Goal: Task Accomplishment & Management: Complete application form

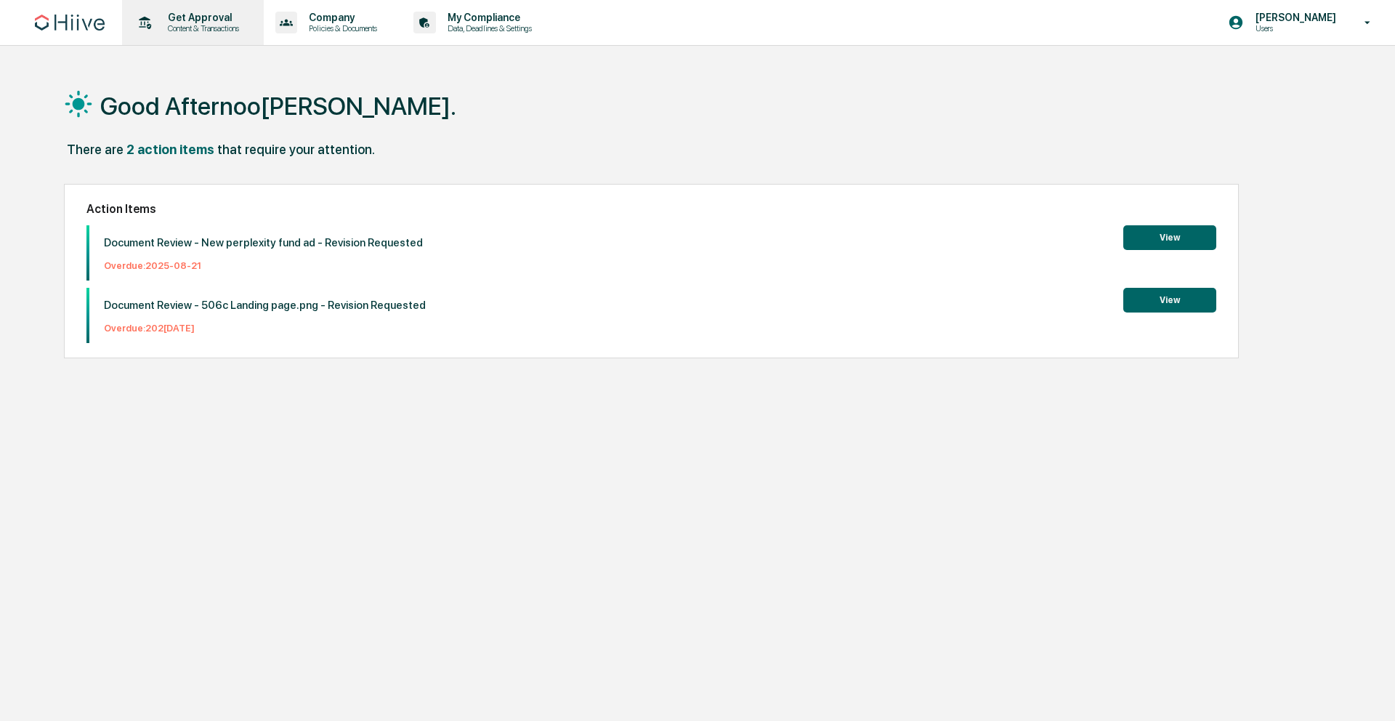
click at [184, 25] on p "Content & Transactions" at bounding box center [201, 28] width 90 height 10
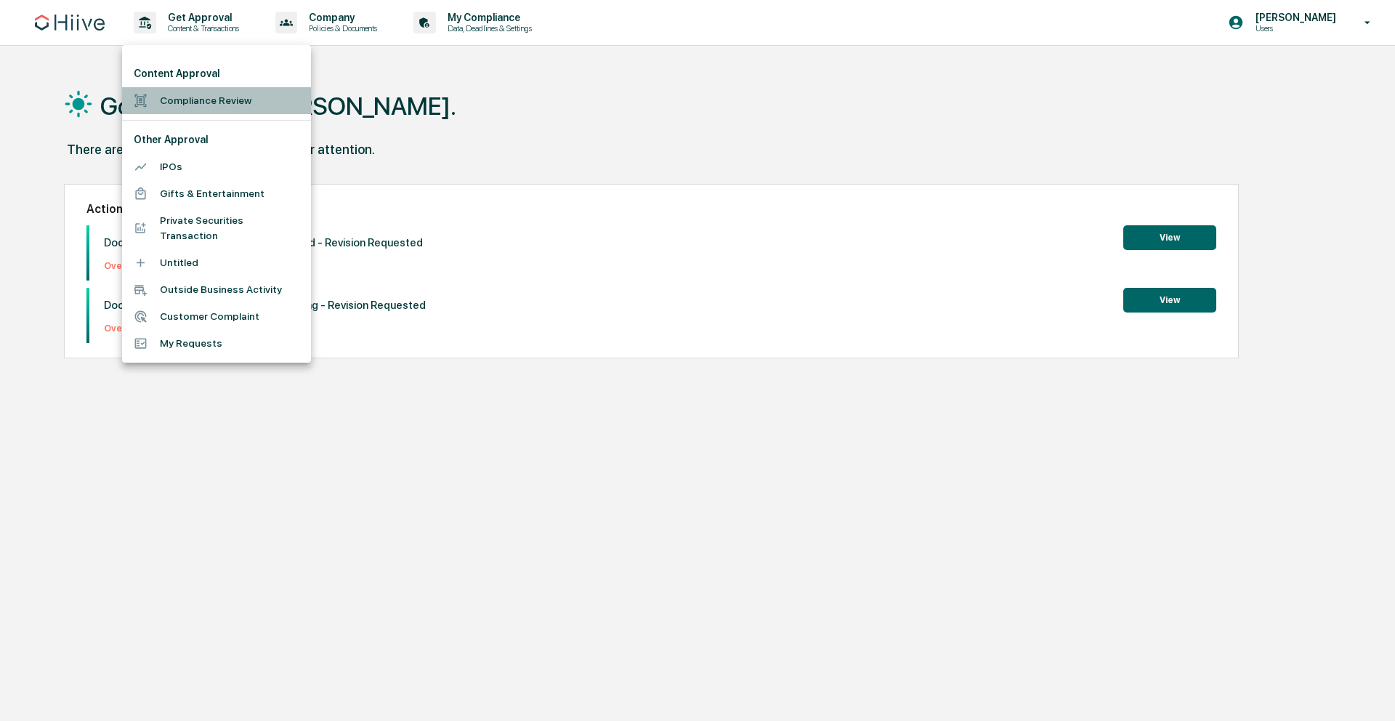
click at [193, 102] on li "Compliance Review" at bounding box center [216, 100] width 189 height 27
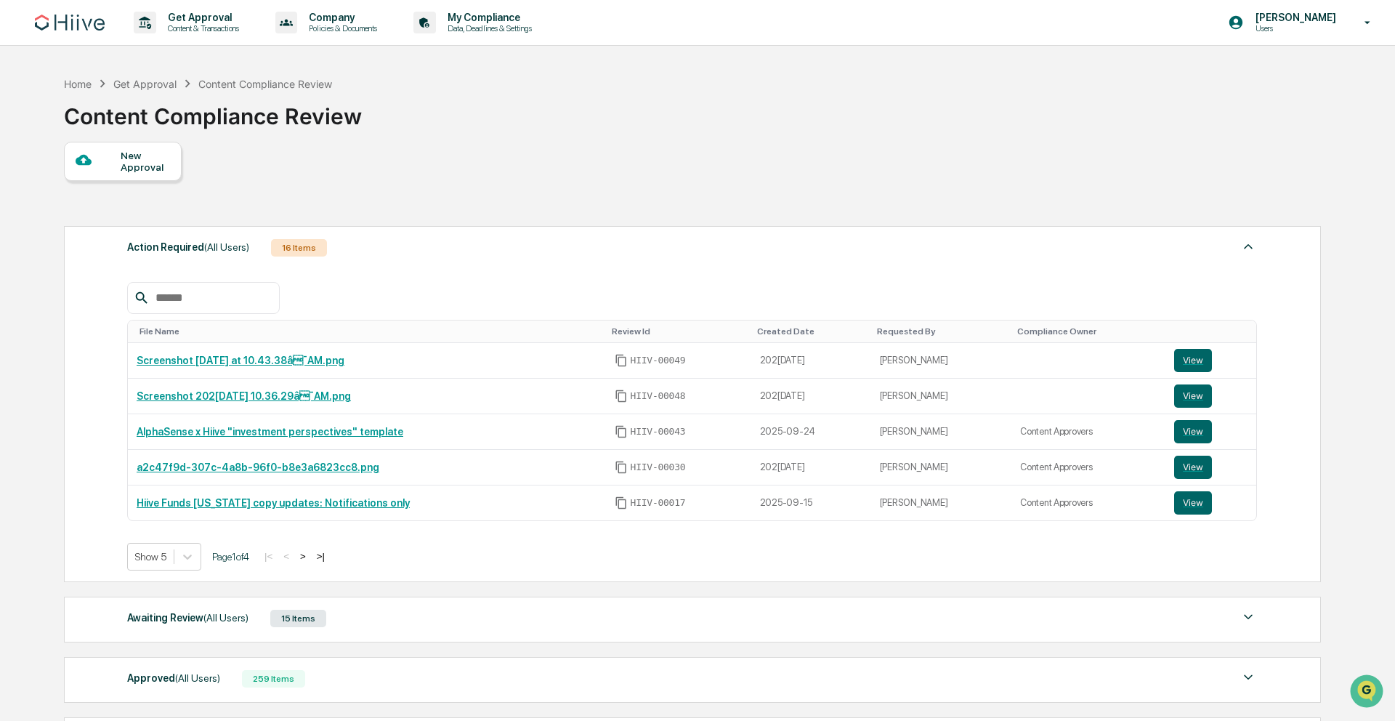
click at [125, 157] on div "New Approval" at bounding box center [145, 161] width 49 height 23
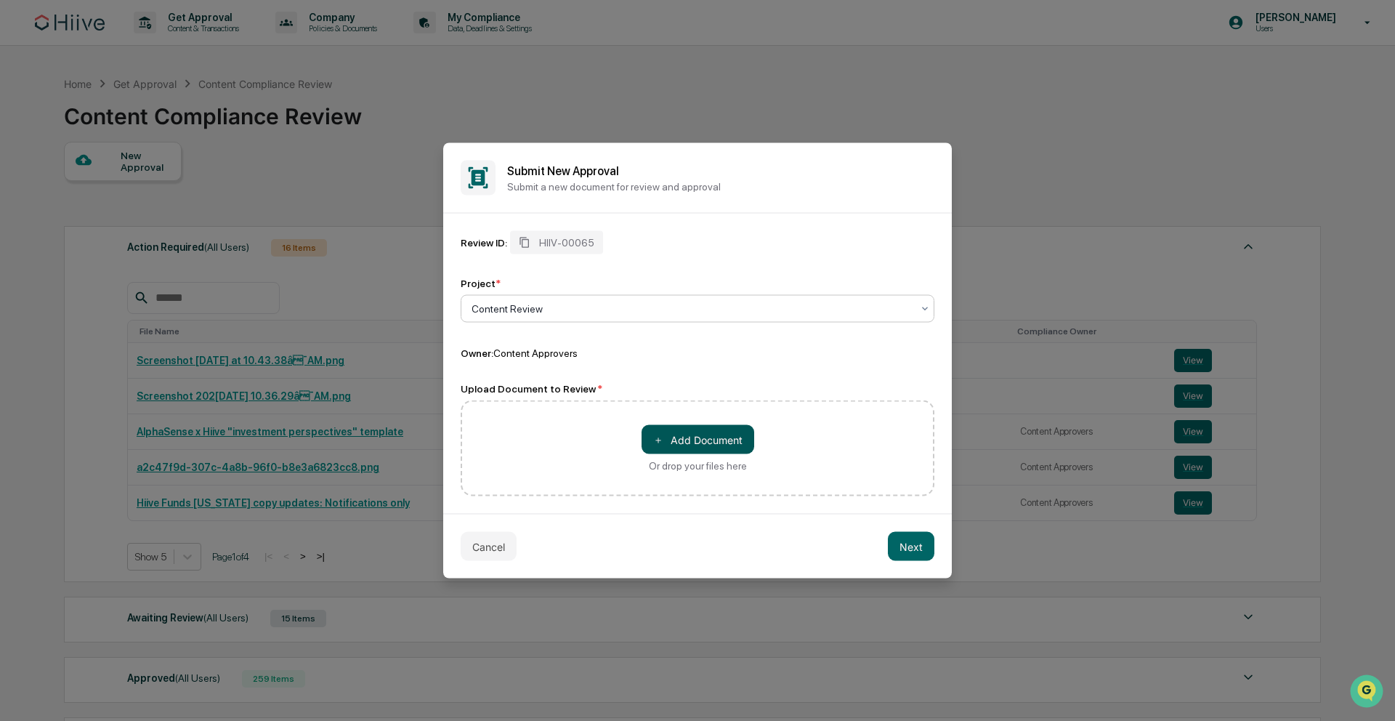
click at [686, 426] on button "＋ Add Document" at bounding box center [697, 439] width 113 height 29
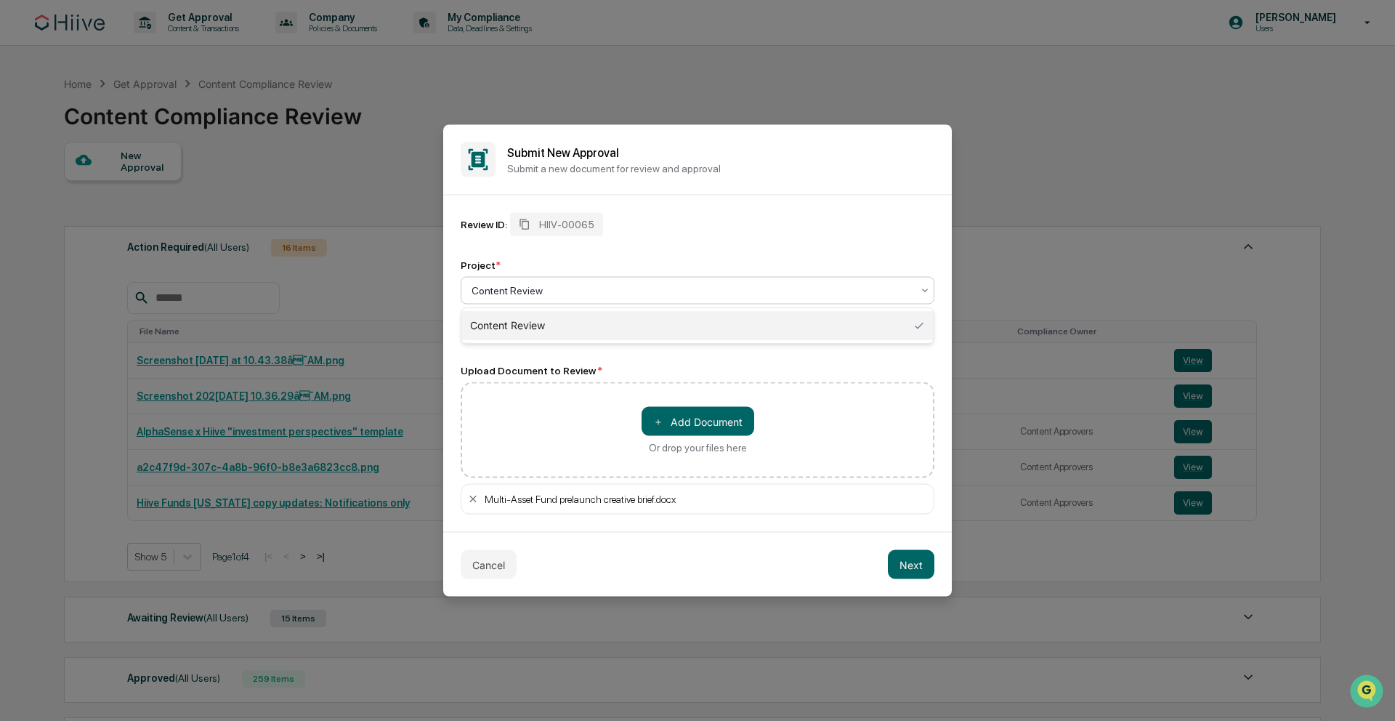
click at [532, 285] on div at bounding box center [691, 290] width 440 height 15
click at [775, 382] on div "＋ Add Document Or drop your files here" at bounding box center [698, 430] width 474 height 96
click at [919, 567] on button "Next" at bounding box center [911, 564] width 46 height 29
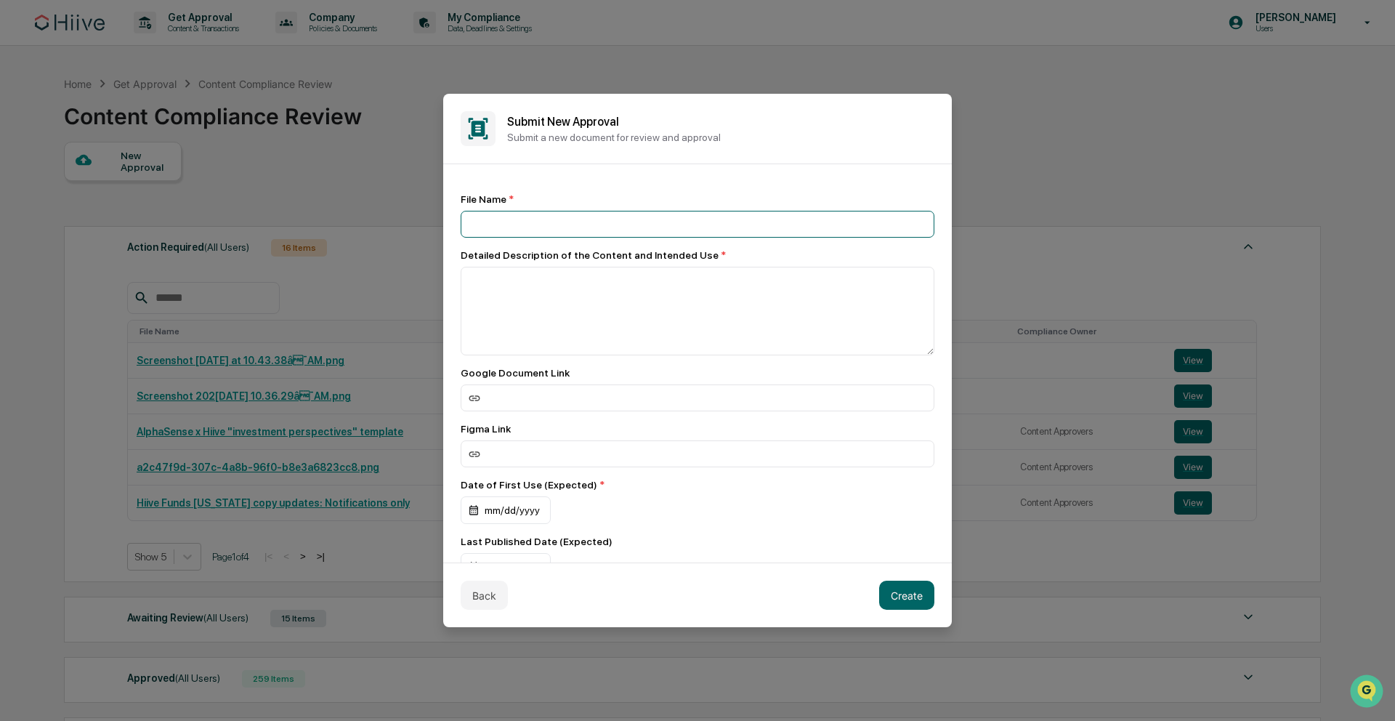
click at [527, 224] on input at bounding box center [698, 224] width 474 height 27
type input "**********"
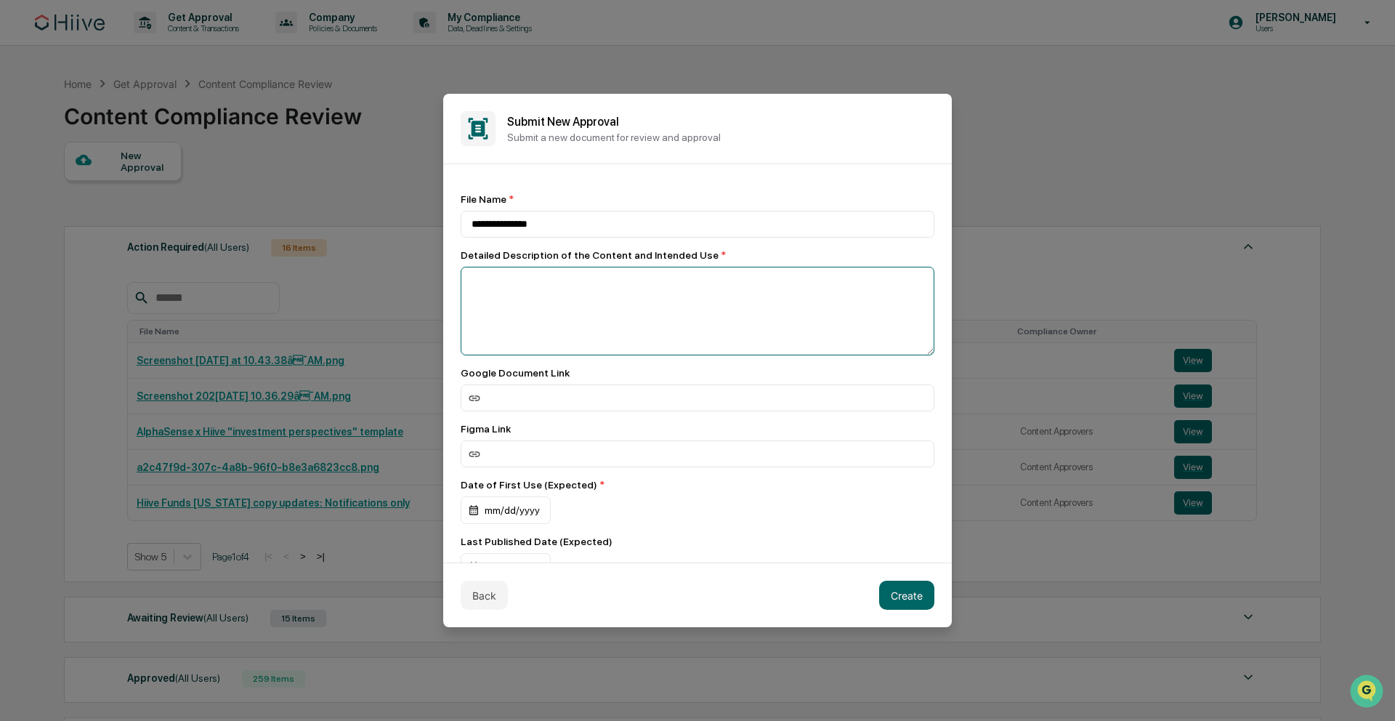
click at [556, 288] on textarea at bounding box center [698, 311] width 474 height 89
type textarea "**********"
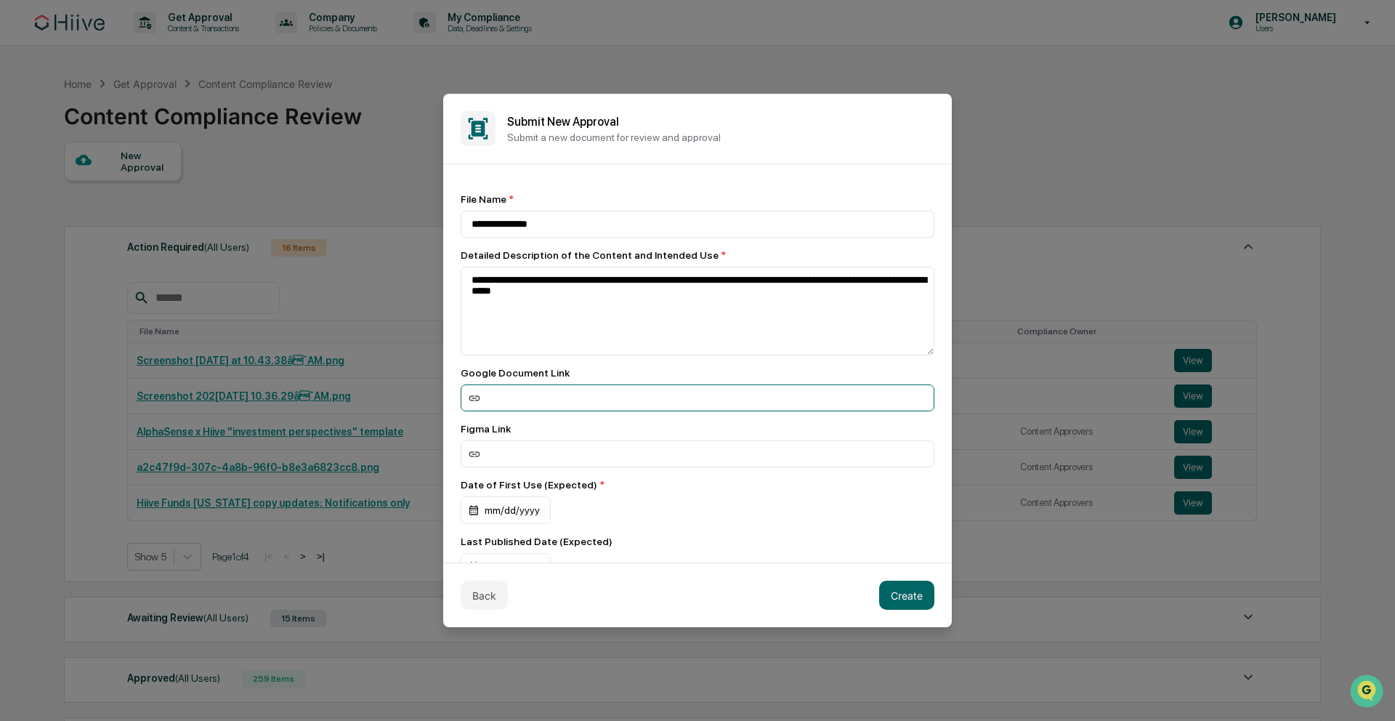
click at [615, 397] on input at bounding box center [698, 397] width 474 height 27
click at [495, 511] on div "mm/dd/yyyy" at bounding box center [506, 510] width 90 height 28
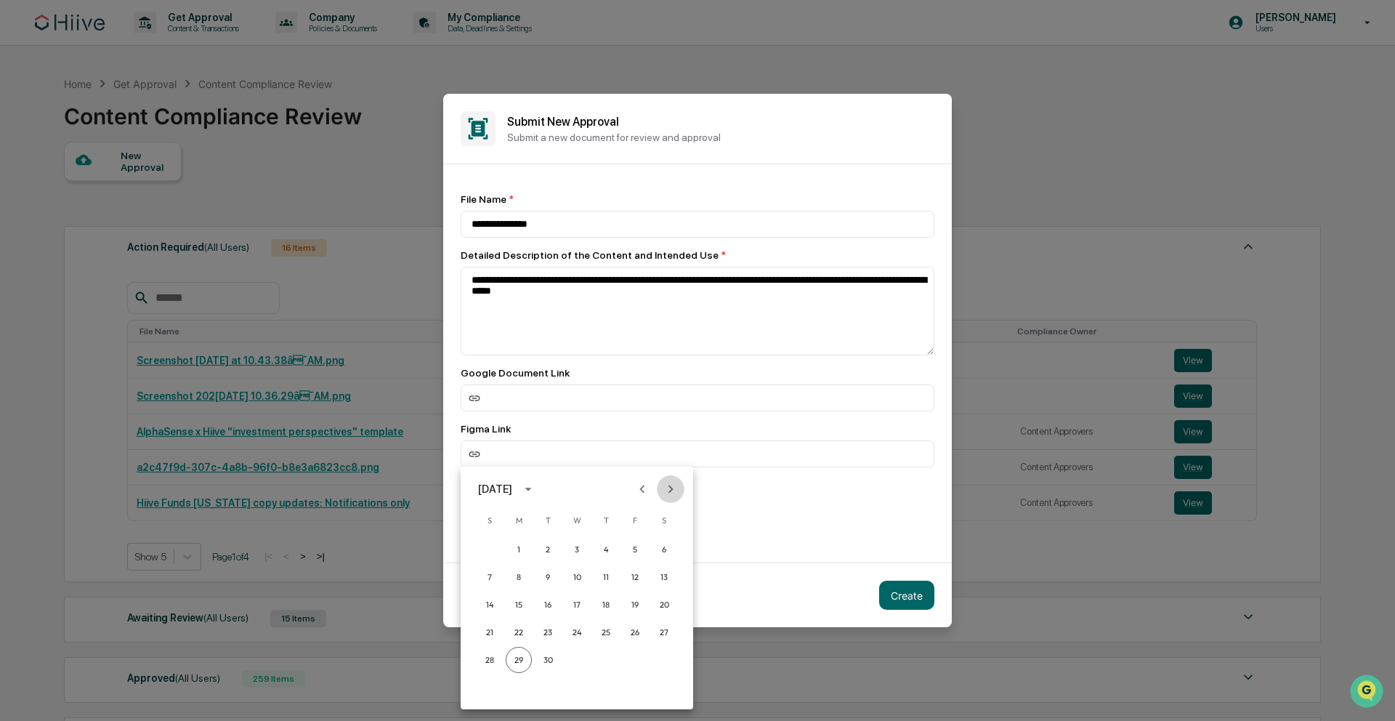
click at [673, 488] on icon "Next month" at bounding box center [670, 489] width 16 height 16
click at [609, 546] on button "2" at bounding box center [606, 549] width 26 height 26
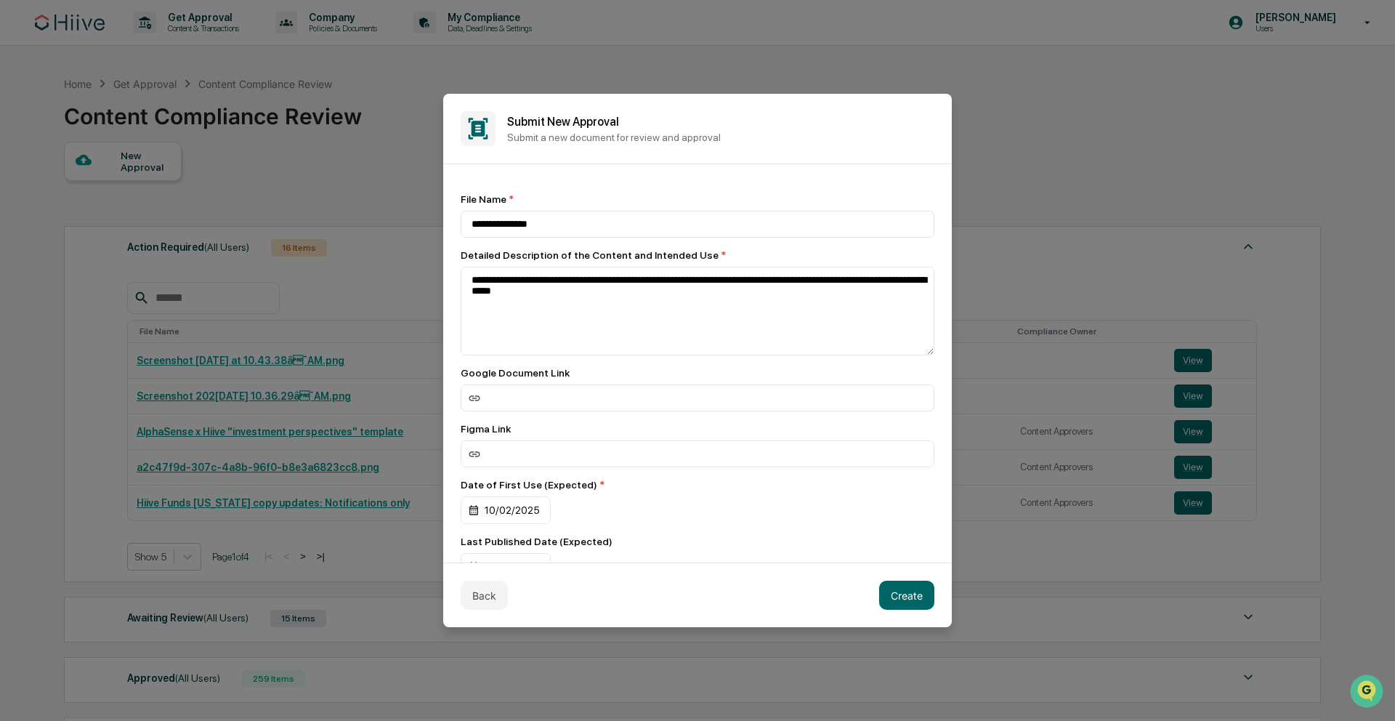
click at [662, 430] on div "Figma Link" at bounding box center [698, 429] width 474 height 12
click at [564, 392] on input at bounding box center [698, 397] width 474 height 27
paste input "**********"
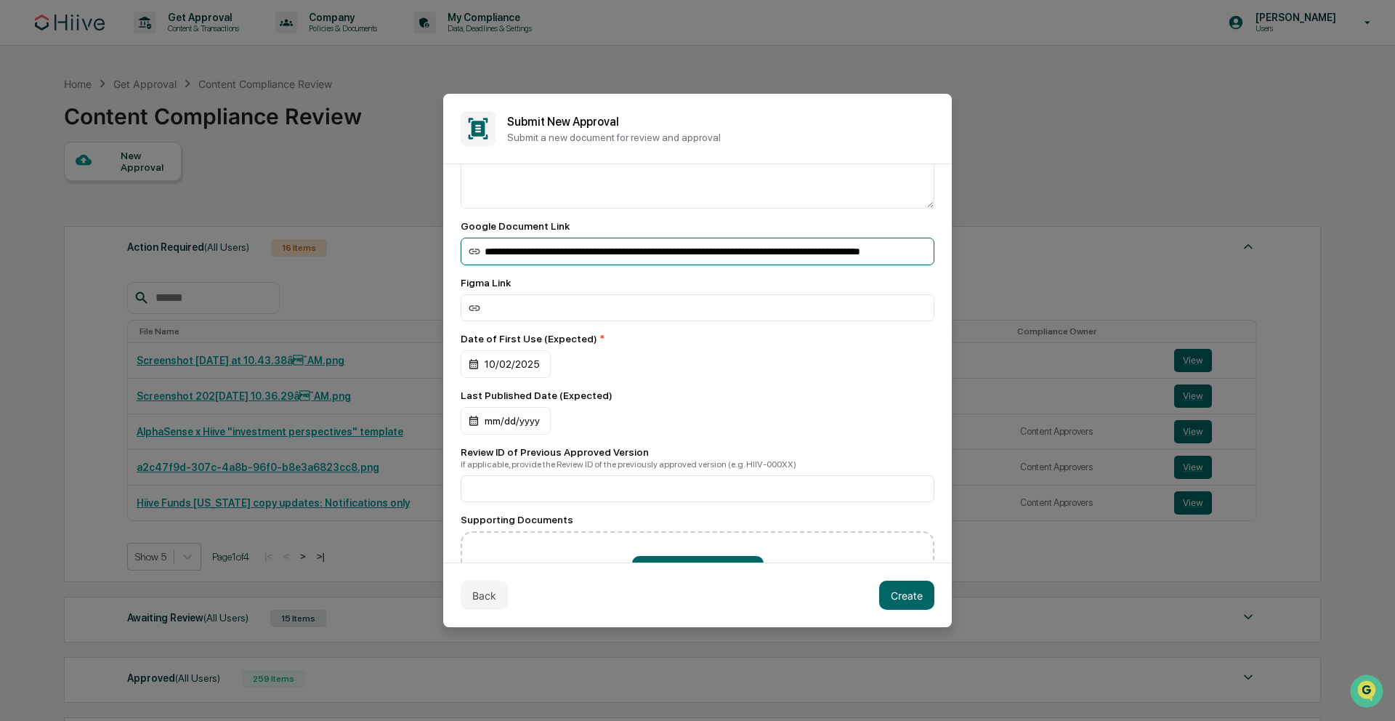
scroll to position [246, 0]
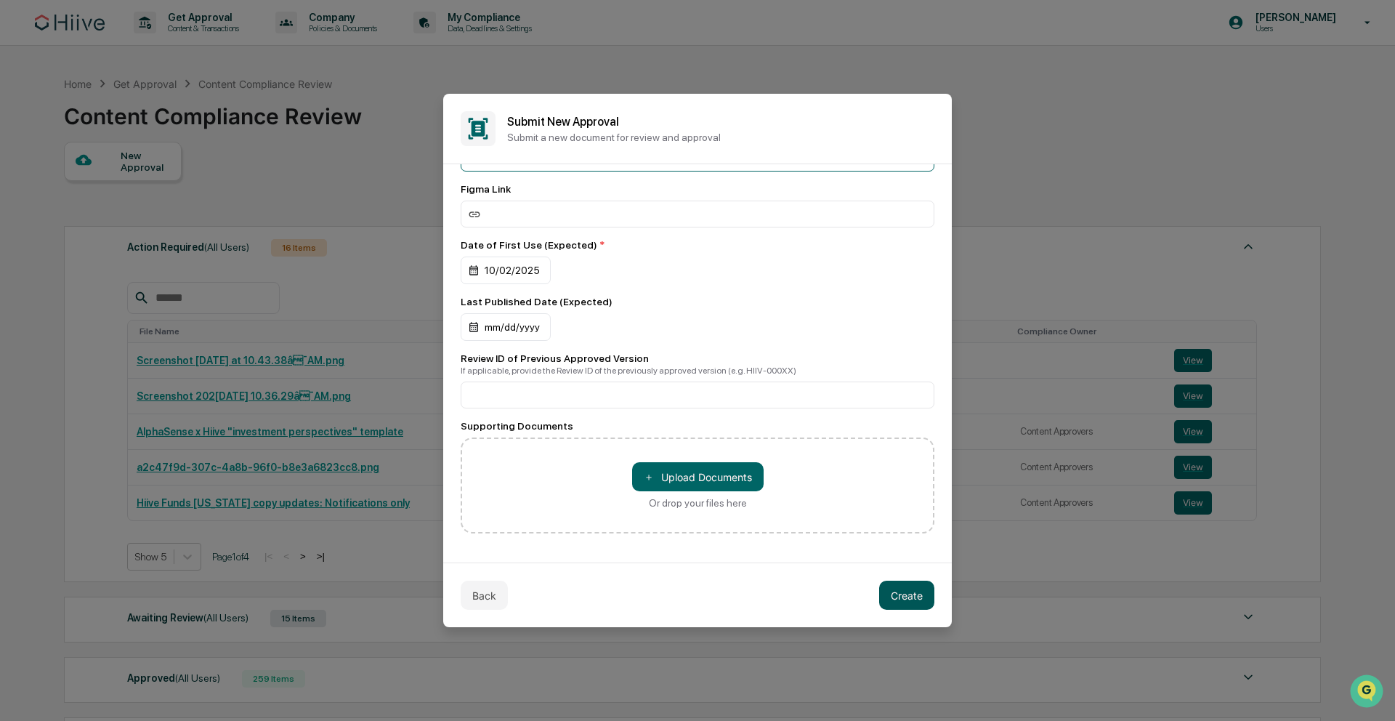
type input "**********"
click at [915, 596] on button "Create" at bounding box center [906, 594] width 55 height 29
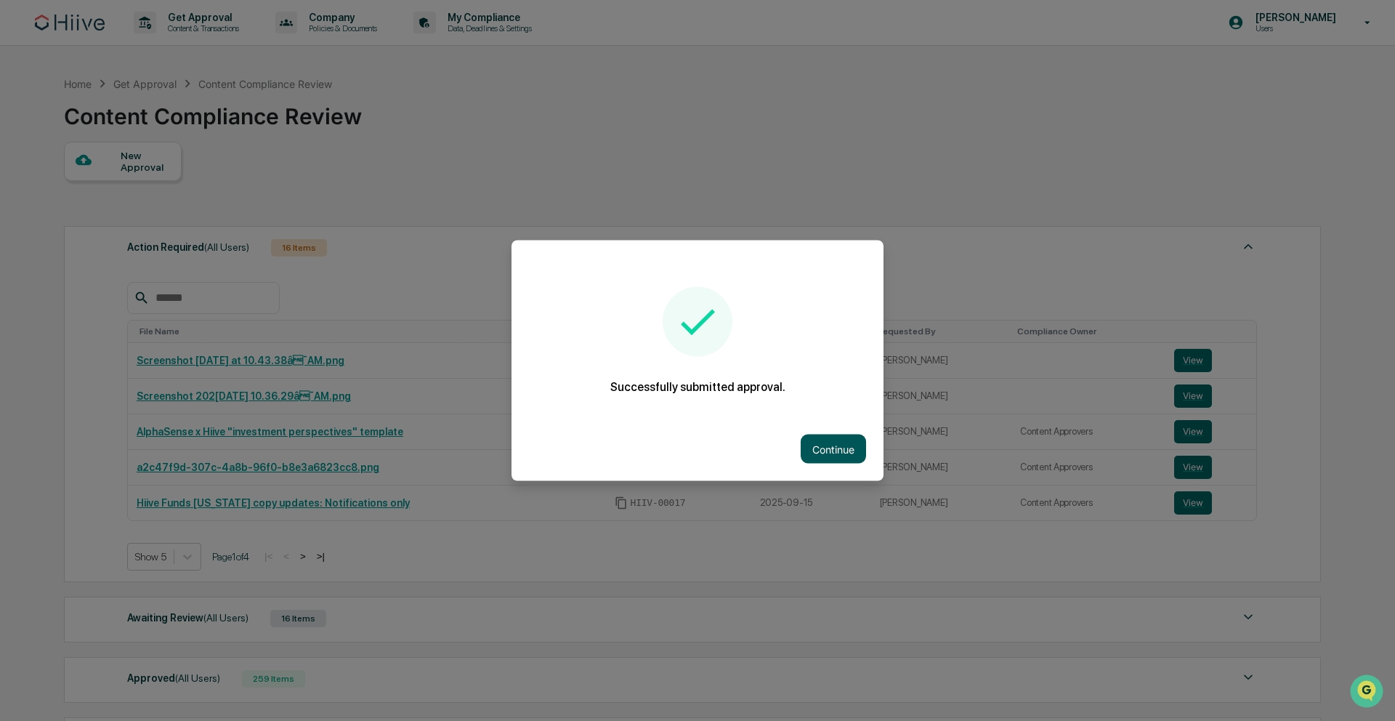
click at [842, 456] on button "Continue" at bounding box center [833, 448] width 65 height 29
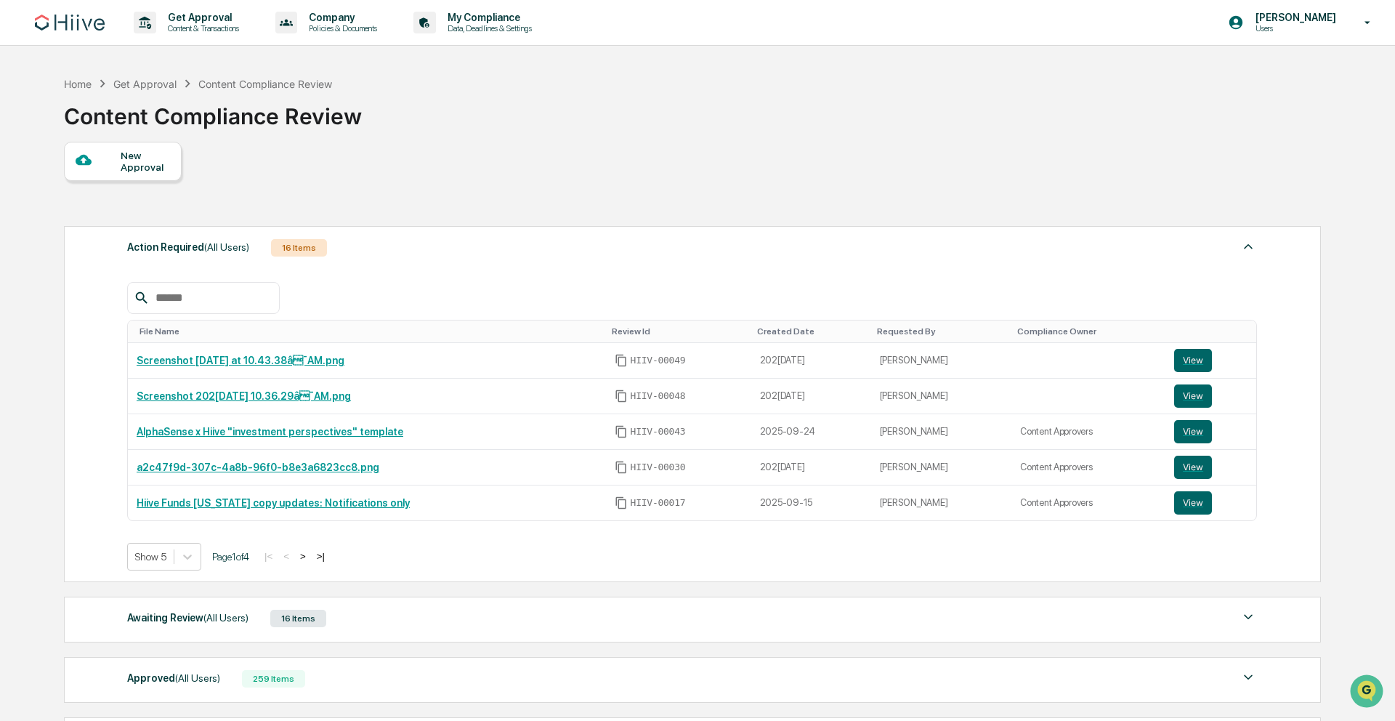
scroll to position [175, 0]
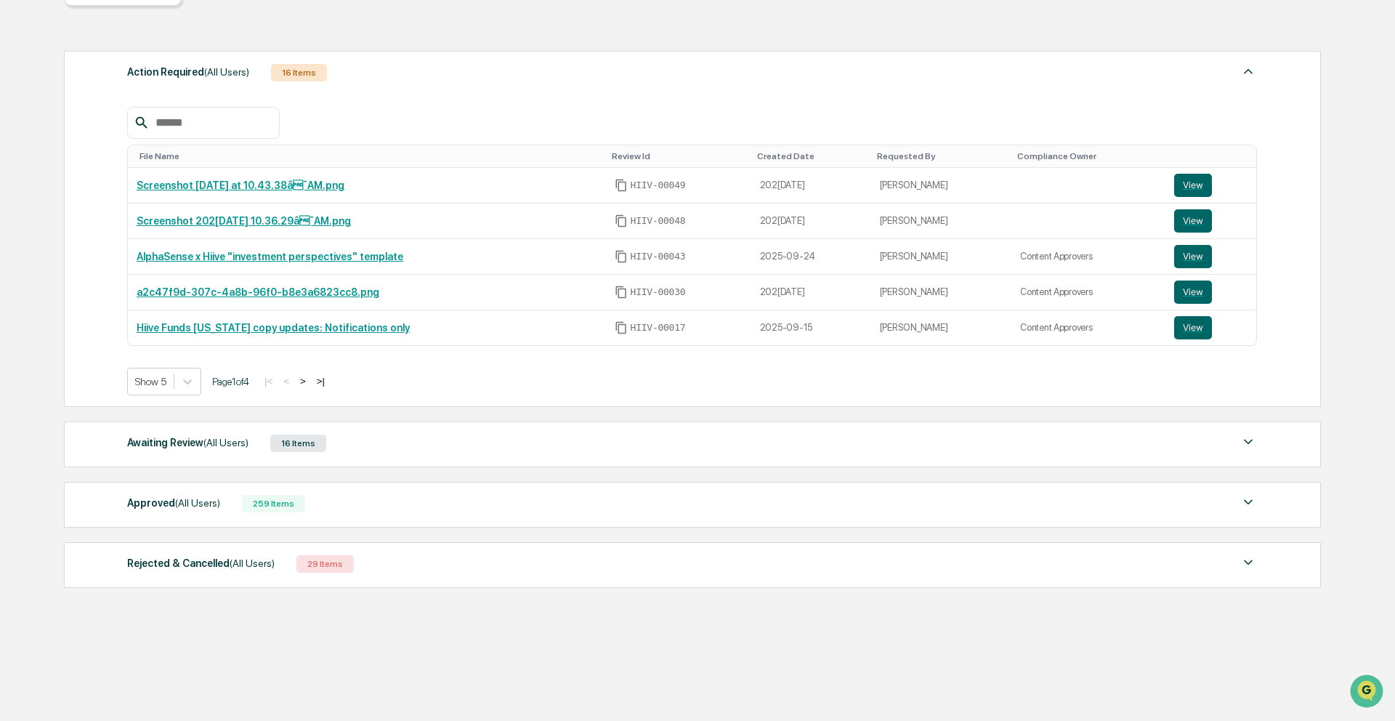
click at [367, 437] on div "Awaiting Review (All Users) 16 Items" at bounding box center [692, 443] width 1130 height 20
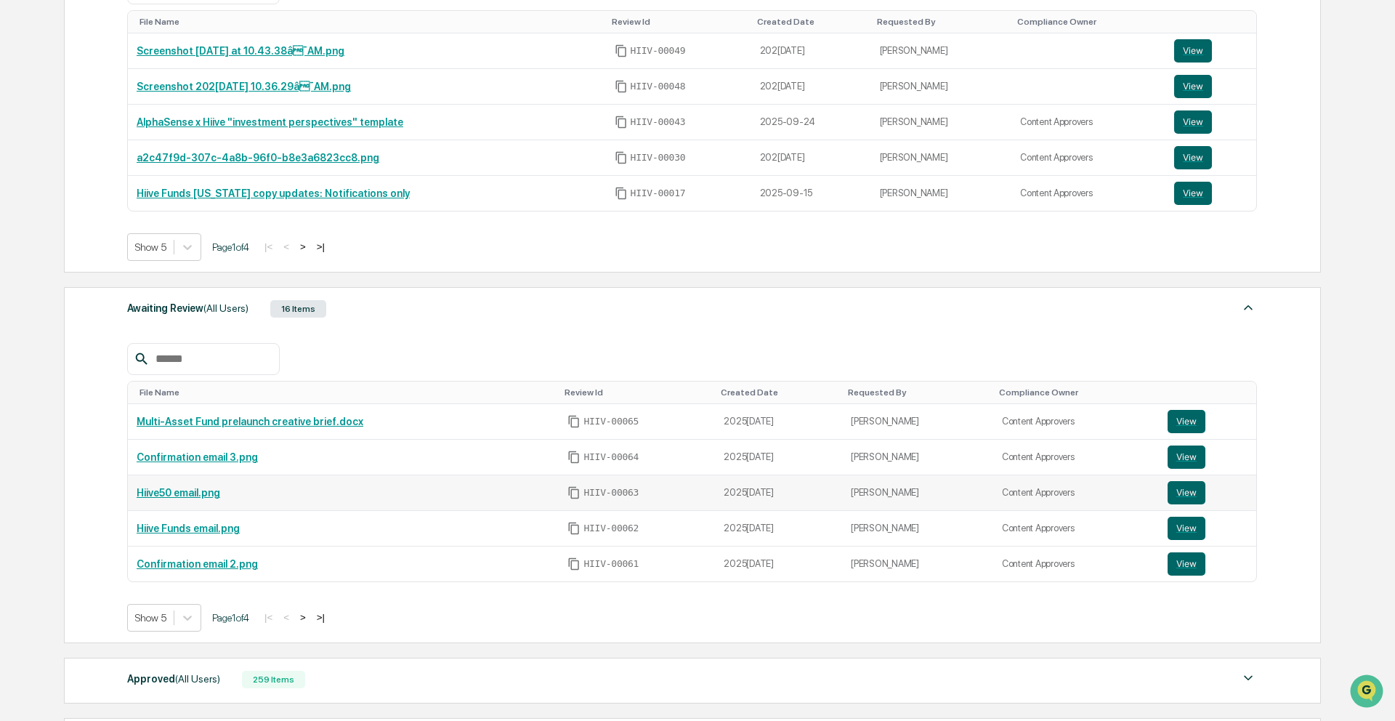
scroll to position [417, 0]
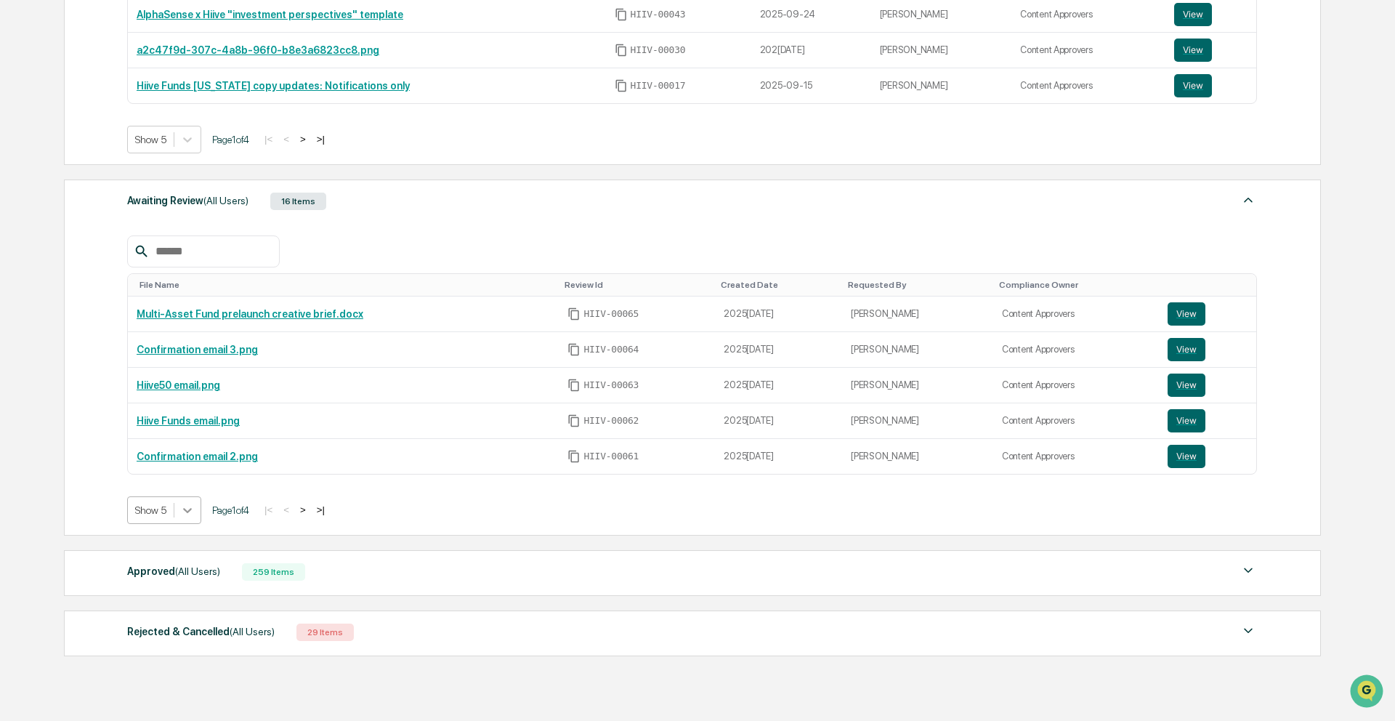
click at [200, 515] on div at bounding box center [187, 510] width 26 height 26
click at [179, 595] on div "Show 20" at bounding box center [165, 591] width 77 height 23
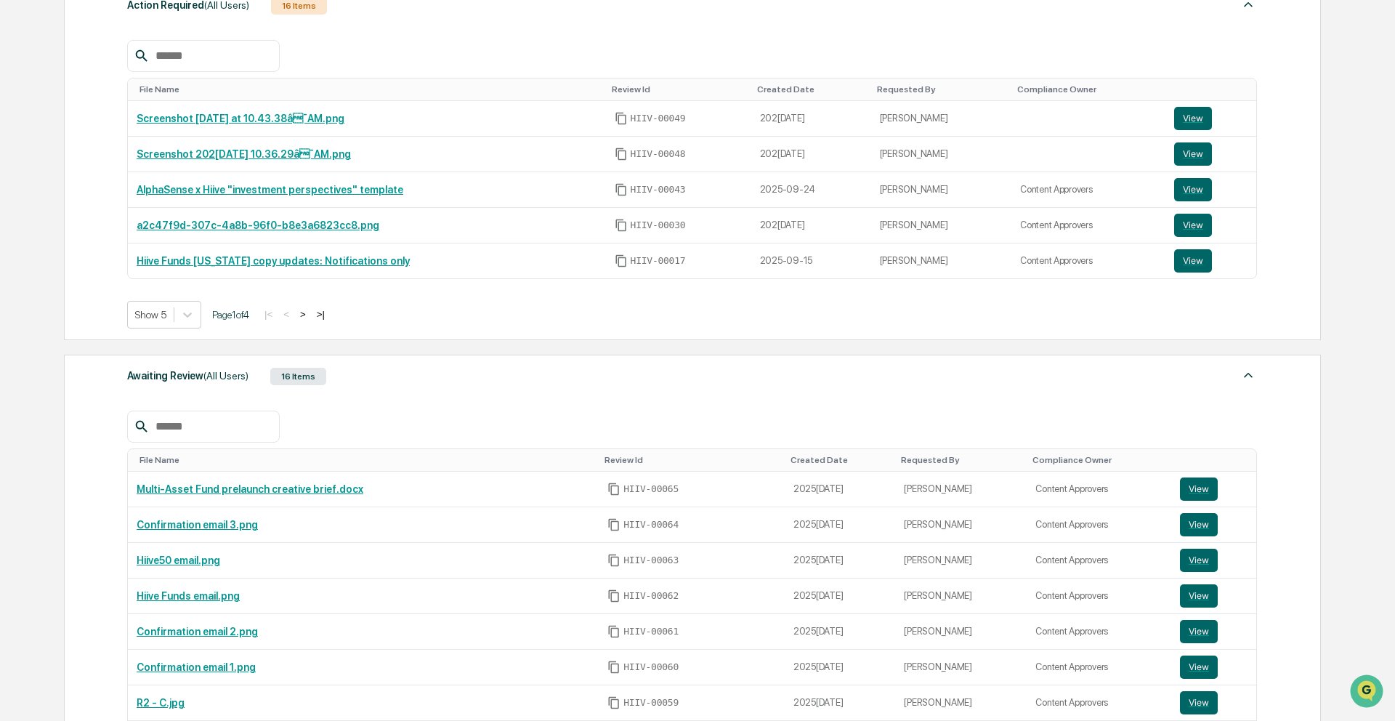
scroll to position [0, 0]
